Goal: Information Seeking & Learning: Learn about a topic

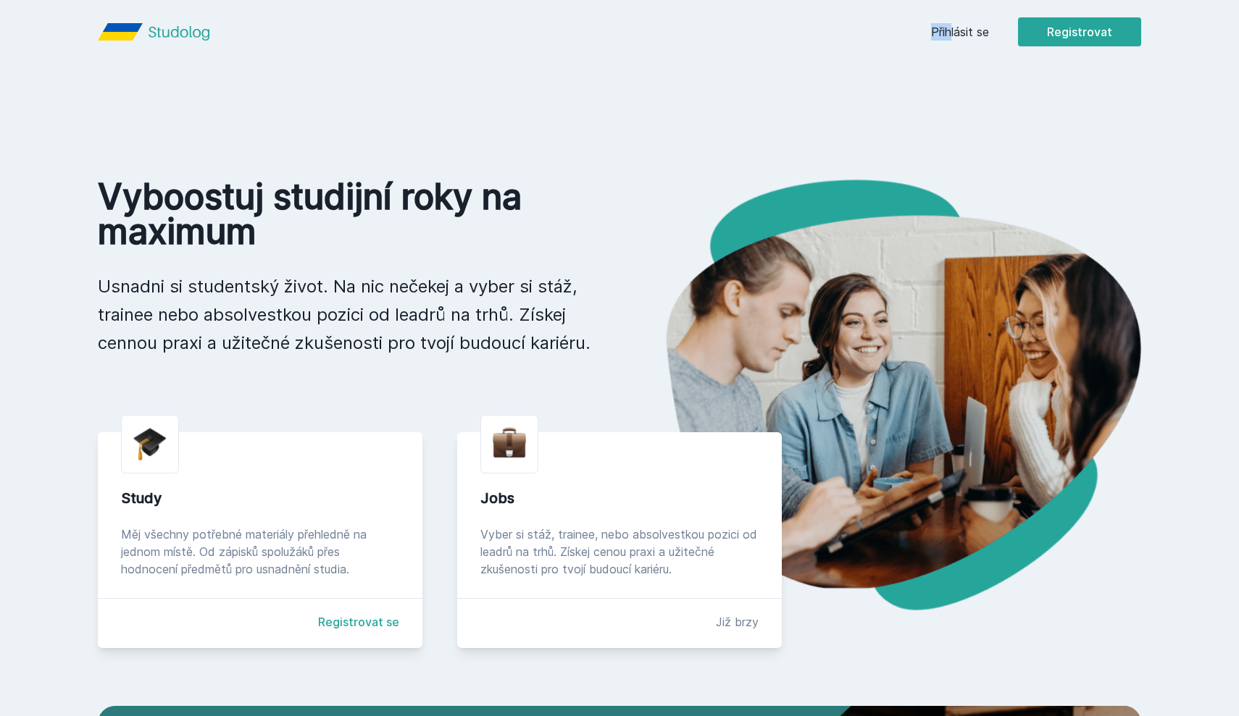
click at [953, 23] on div "Přihlásit se Registrovat" at bounding box center [1036, 31] width 210 height 29
click at [944, 33] on link "Přihlásit se" at bounding box center [960, 31] width 58 height 17
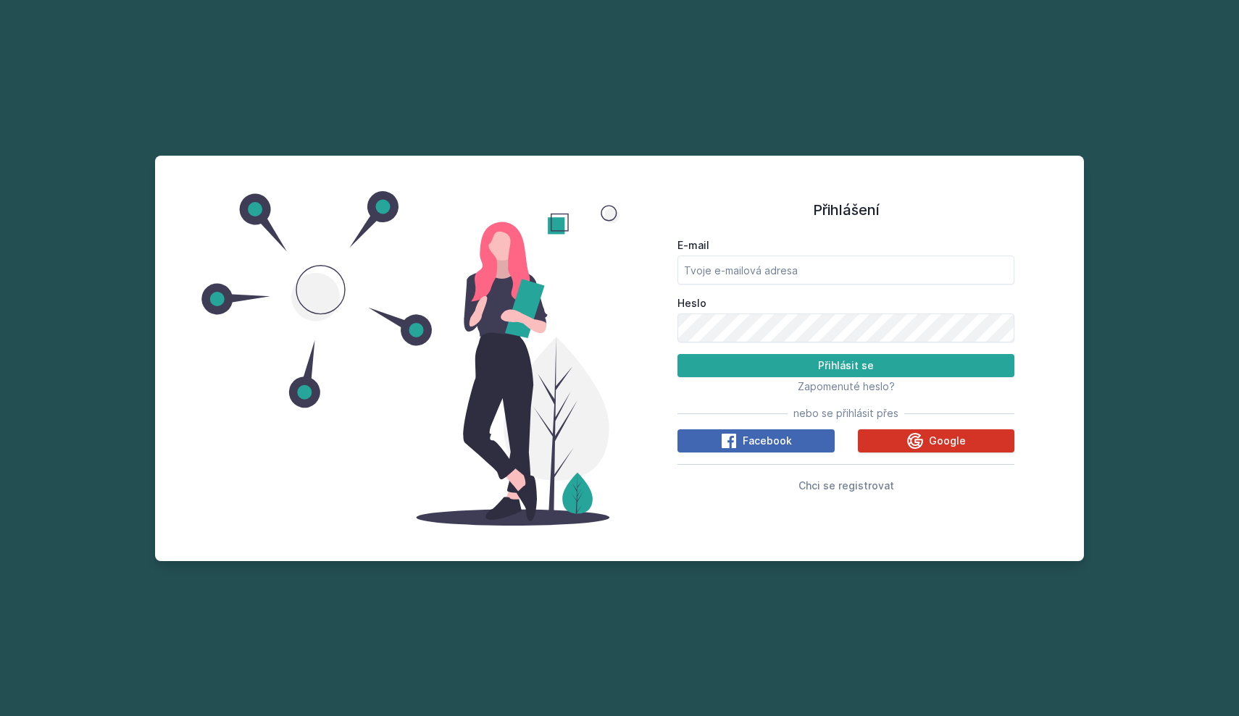
click at [988, 440] on button "Google" at bounding box center [936, 441] width 157 height 23
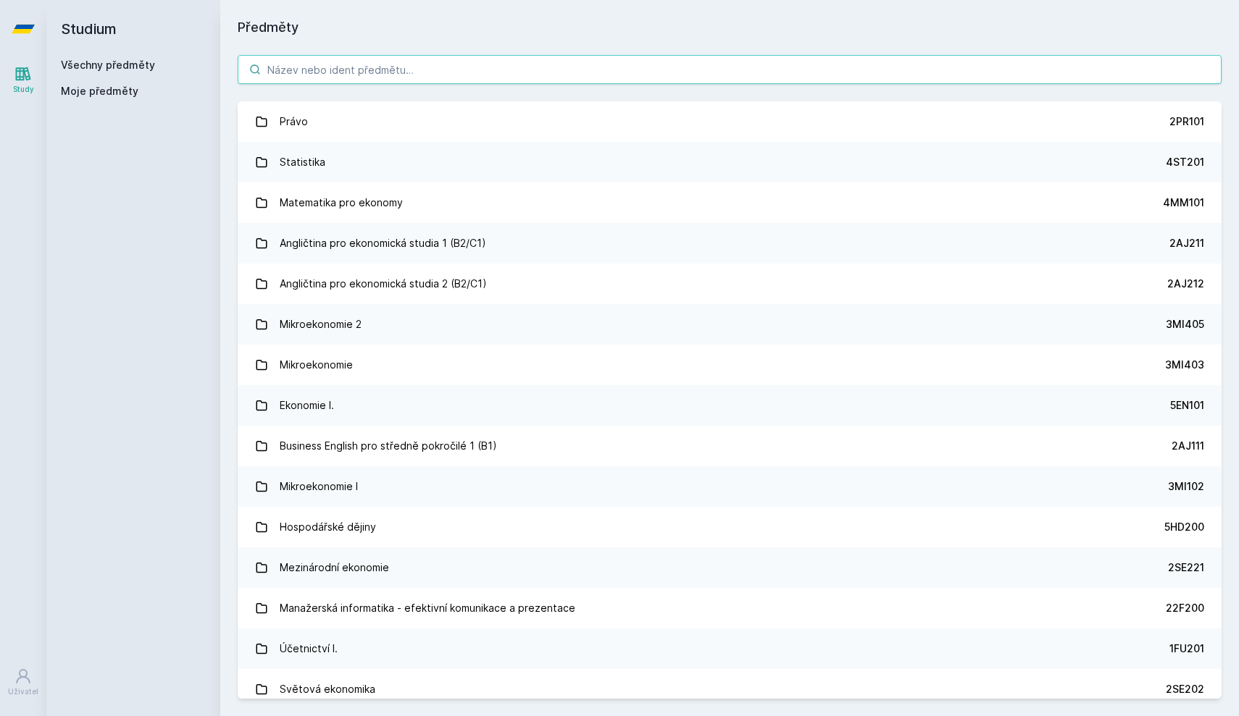
click at [328, 73] on input "search" at bounding box center [730, 69] width 984 height 29
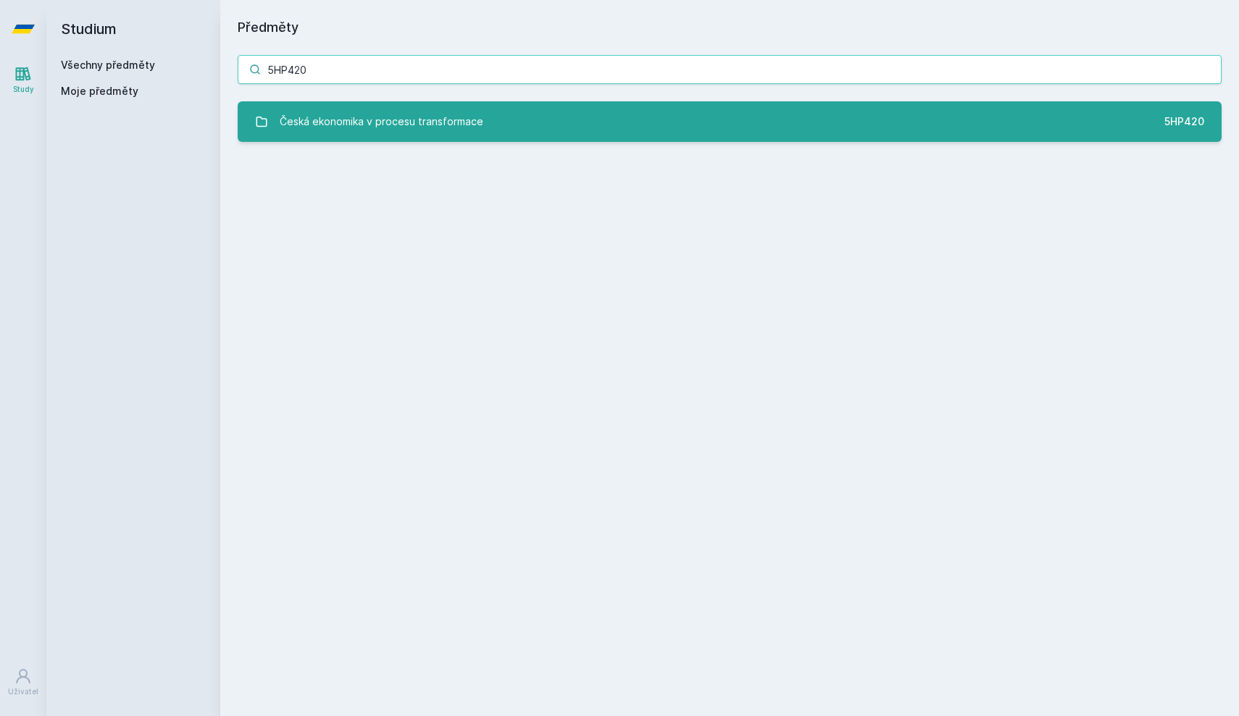
type input "5HP420"
click at [307, 103] on link "Česká ekonomika v procesu transformace 5HP420" at bounding box center [730, 121] width 984 height 41
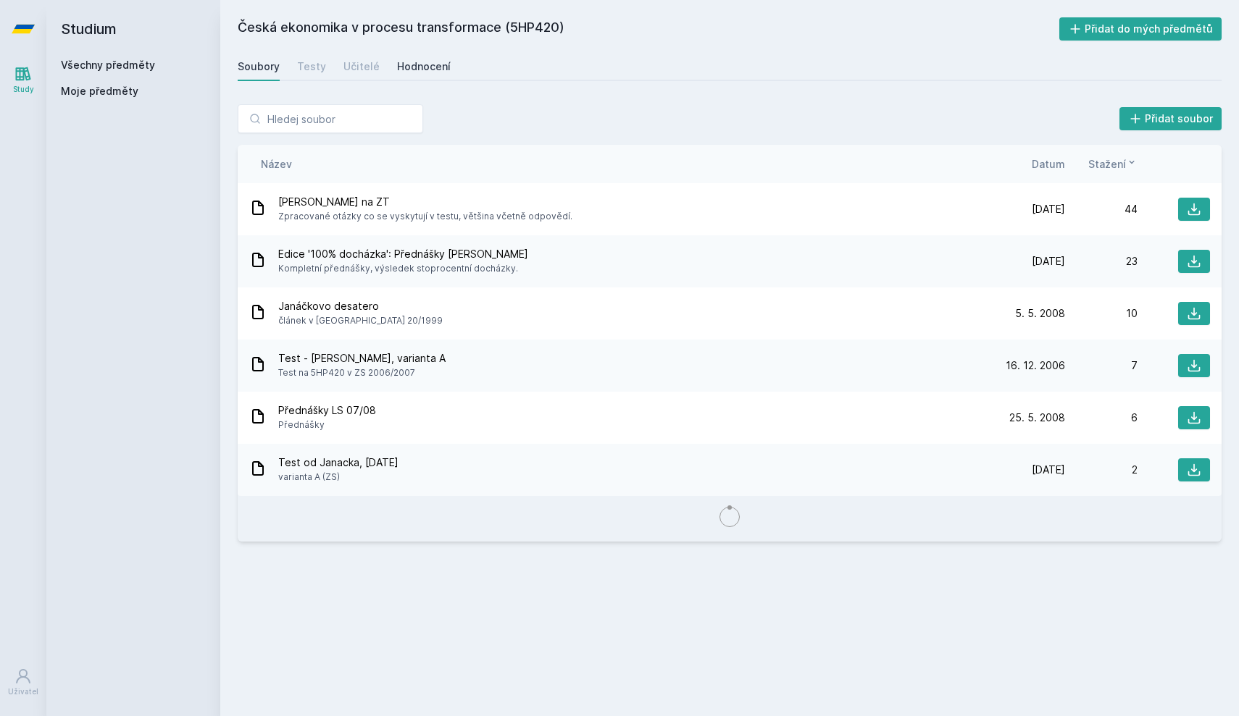
click at [419, 72] on div "Hodnocení" at bounding box center [424, 66] width 54 height 14
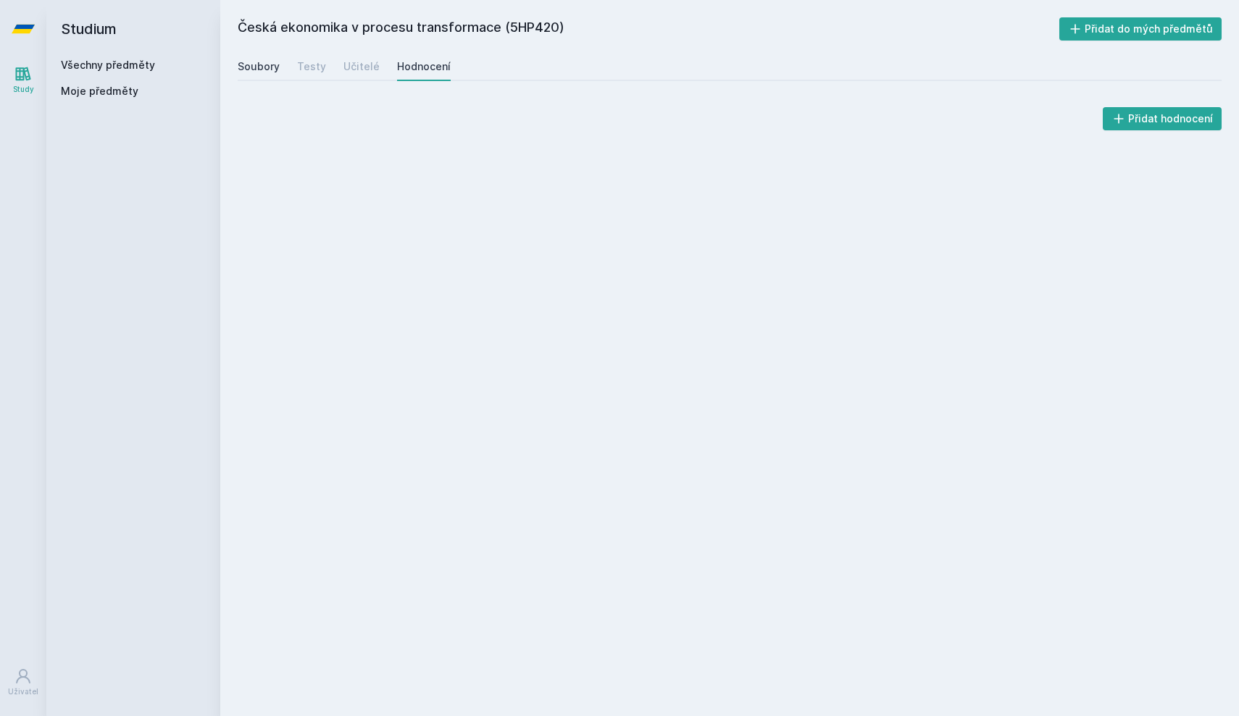
click at [268, 72] on div "Soubory" at bounding box center [259, 66] width 42 height 14
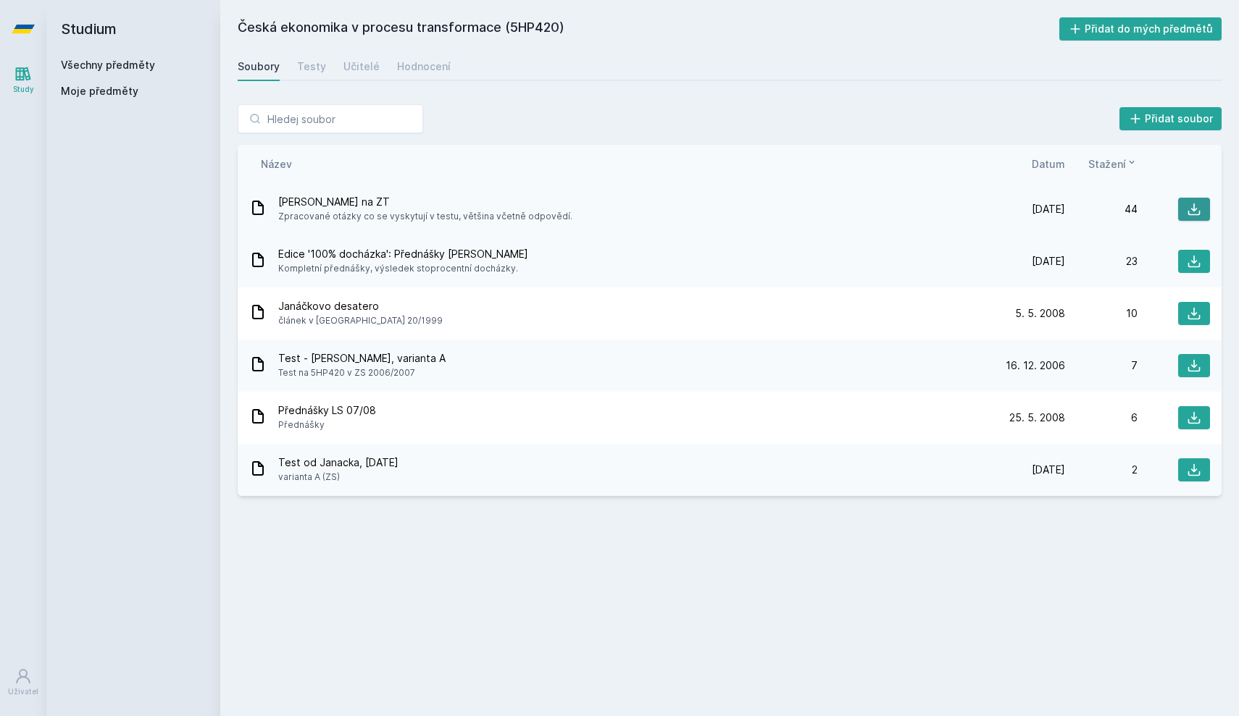
click at [1190, 202] on icon at bounding box center [1193, 209] width 14 height 14
click at [424, 68] on div "Hodnocení" at bounding box center [424, 66] width 54 height 14
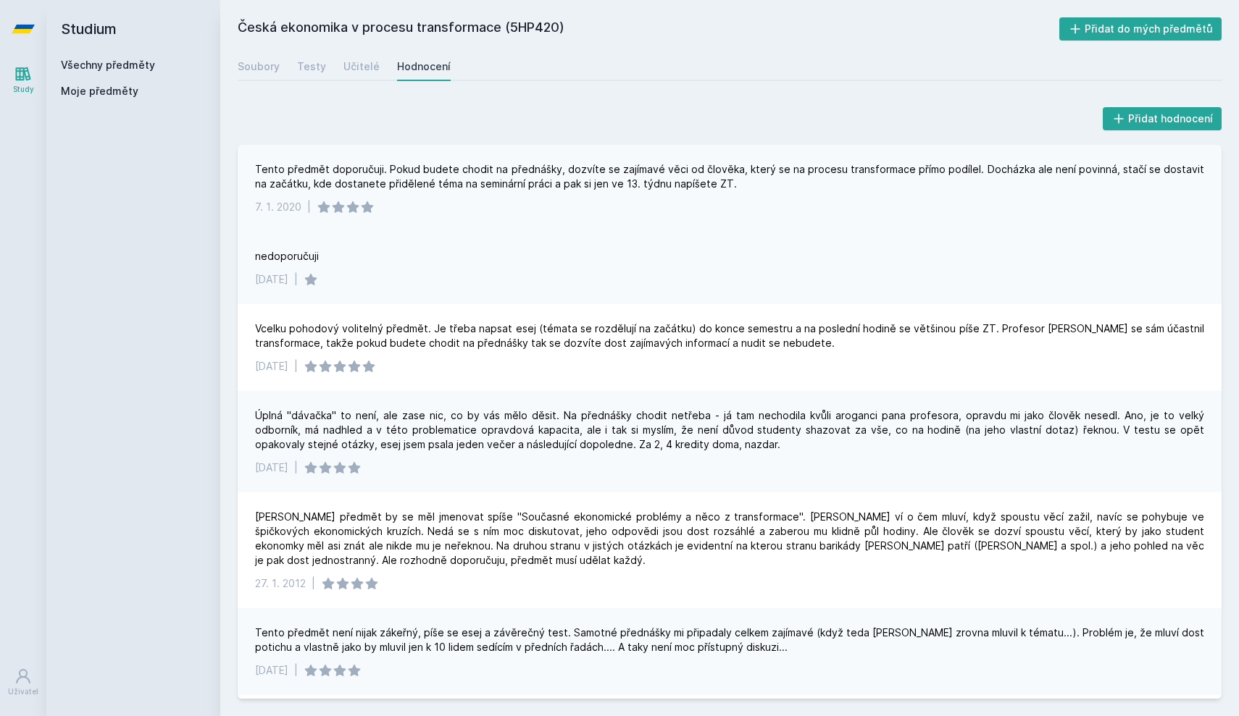
click at [401, 171] on div "Tento předmět doporučuji. Pokud budete chodit na přednášky, dozvíte se zajímavé…" at bounding box center [729, 176] width 949 height 29
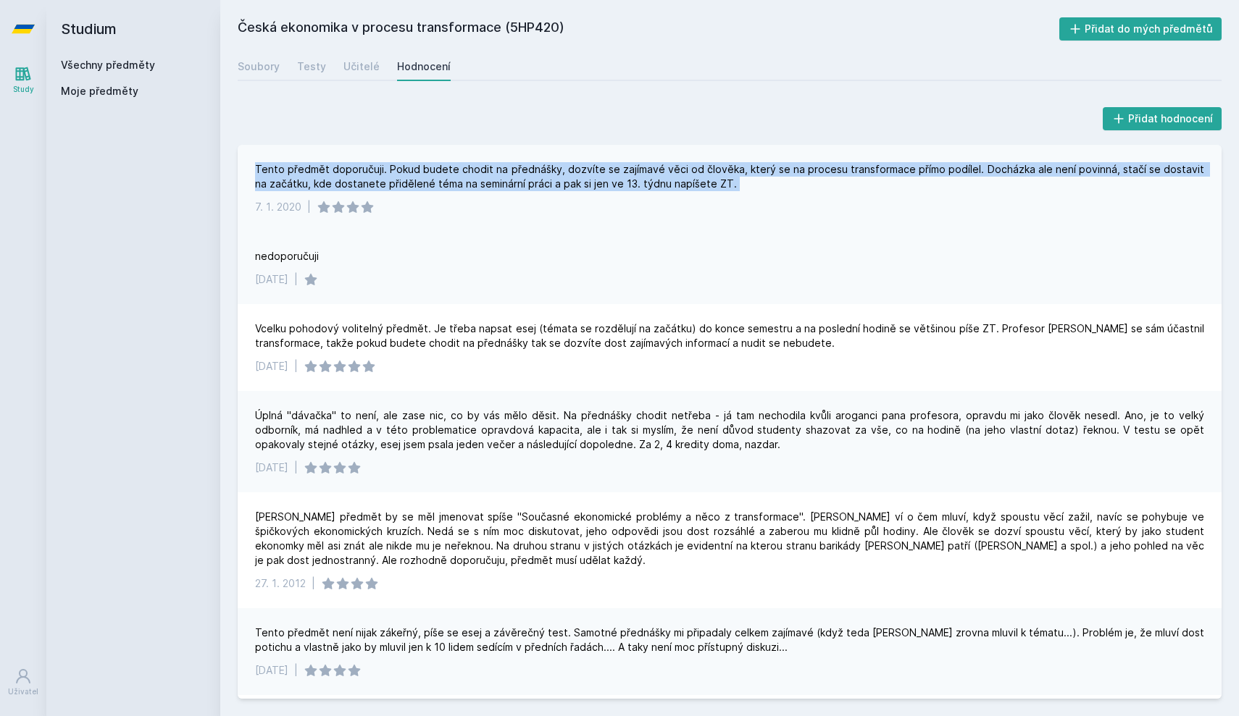
click at [401, 171] on div "Tento předmět doporučuji. Pokud budete chodit na přednášky, dozvíte se zajímavé…" at bounding box center [729, 176] width 949 height 29
click at [403, 176] on div "Tento předmět doporučuji. Pokud budete chodit na přednášky, dozvíte se zajímavé…" at bounding box center [729, 176] width 949 height 29
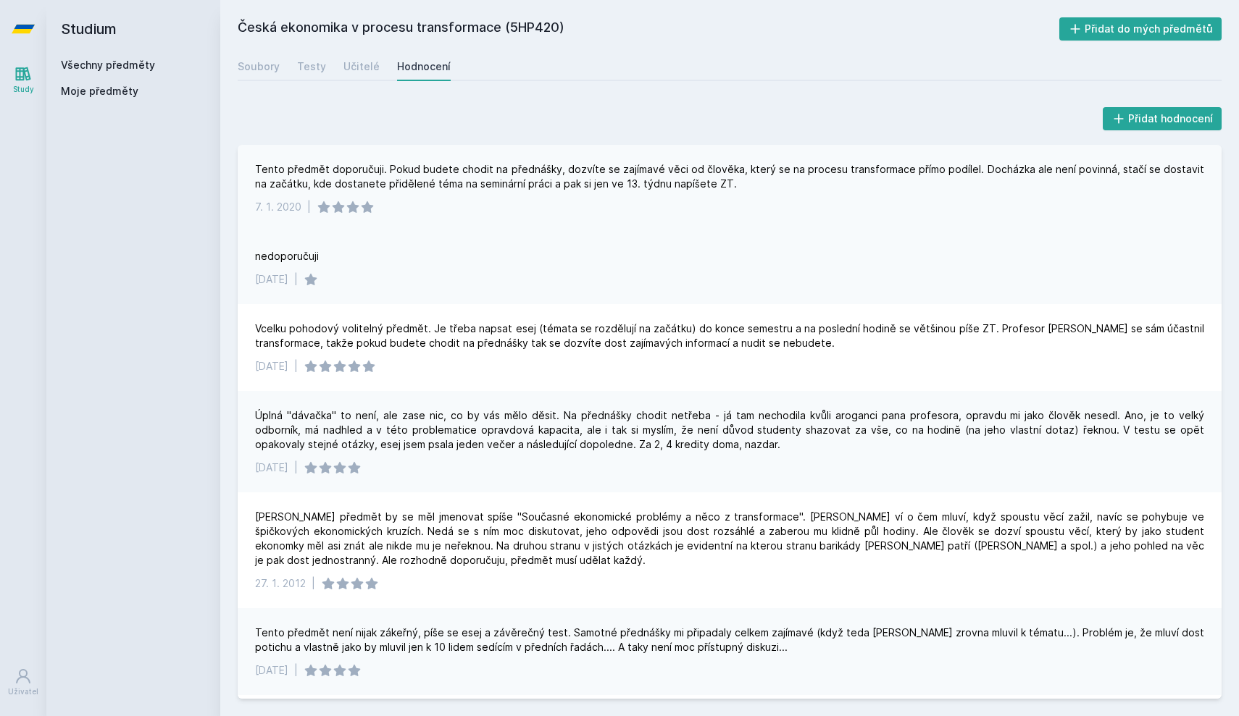
click at [403, 188] on div "Tento předmět doporučuji. Pokud budete chodit na přednášky, dozvíte se zajímavé…" at bounding box center [729, 176] width 949 height 29
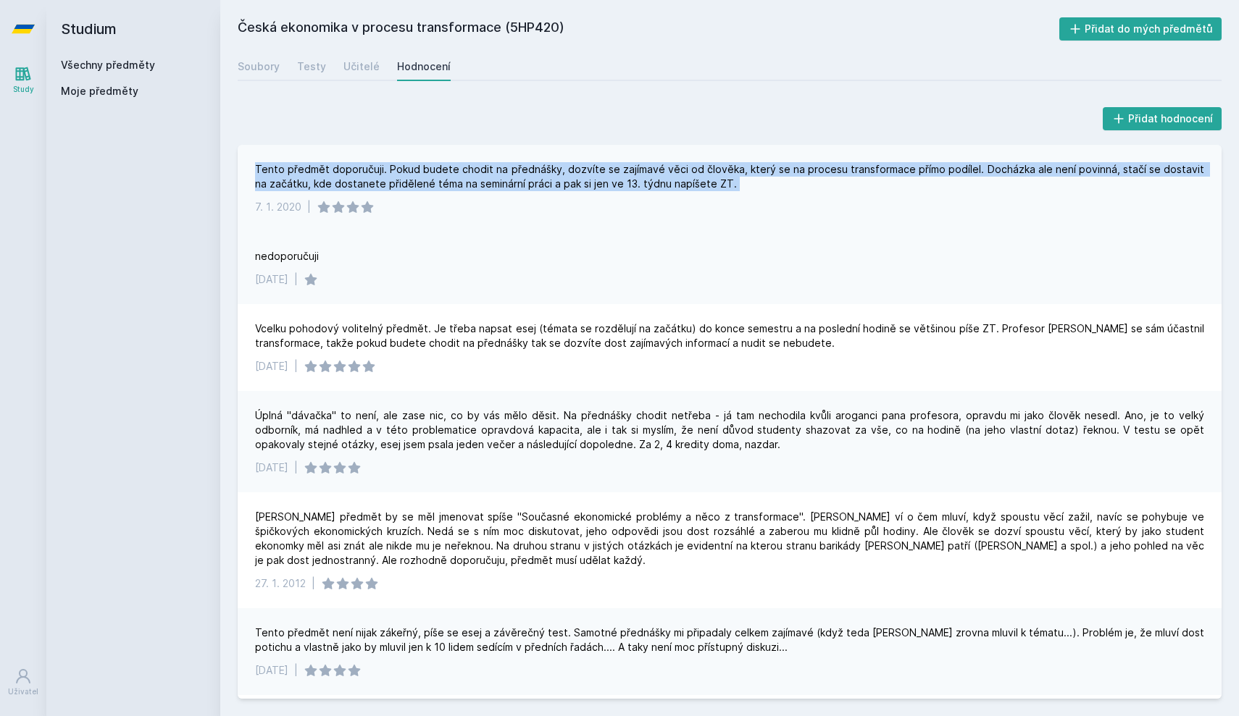
click at [403, 188] on div "Tento předmět doporučuji. Pokud budete chodit na přednášky, dozvíte se zajímavé…" at bounding box center [729, 176] width 949 height 29
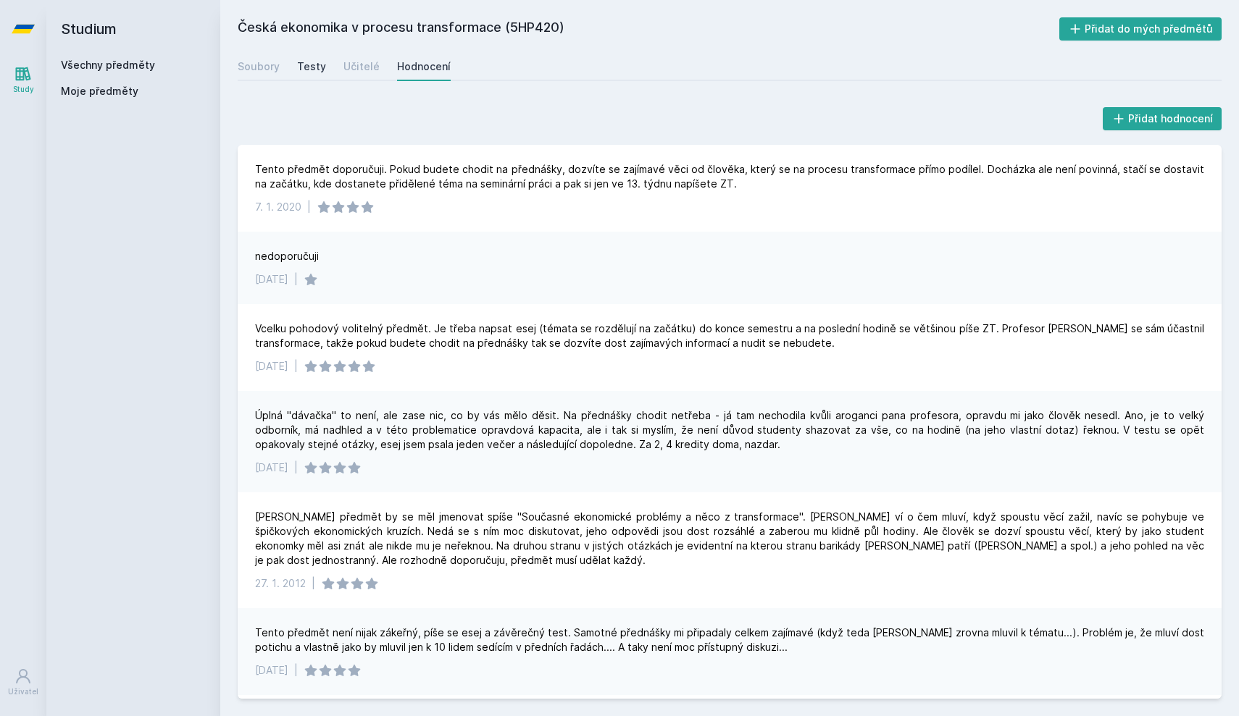
click at [311, 67] on div "Testy" at bounding box center [311, 66] width 29 height 14
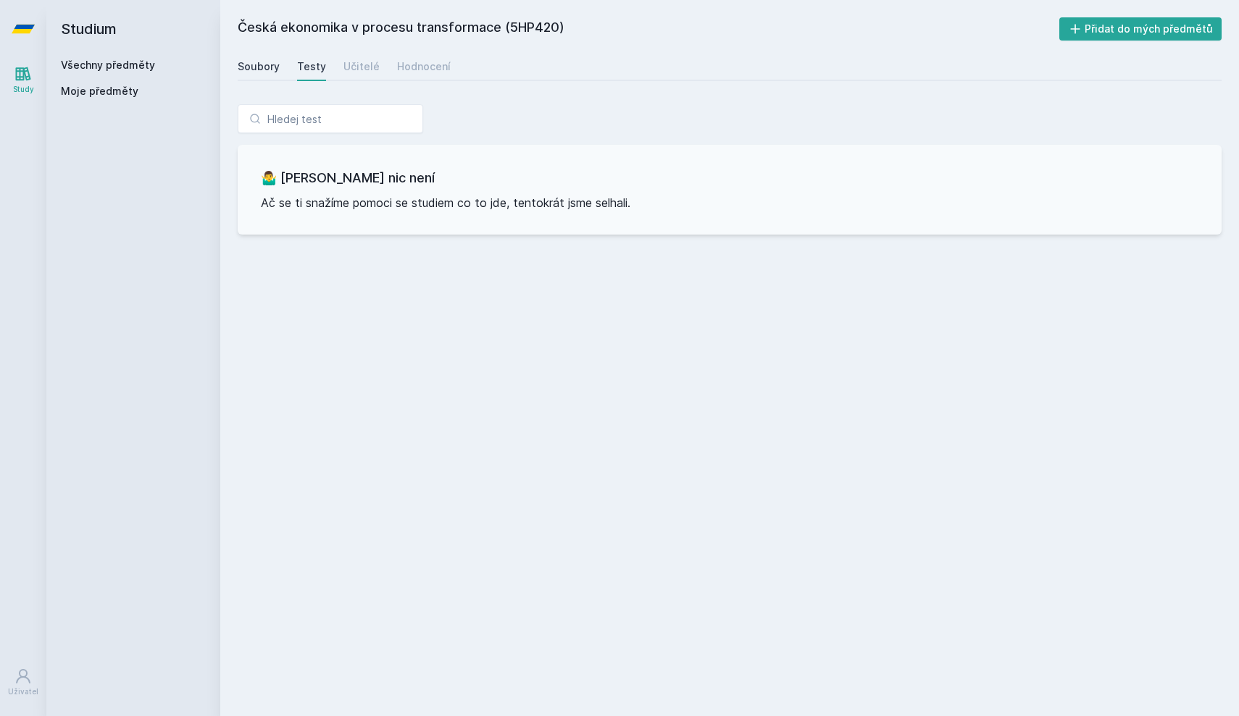
click at [263, 62] on div "Soubory" at bounding box center [259, 66] width 42 height 14
